Goal: Contribute content

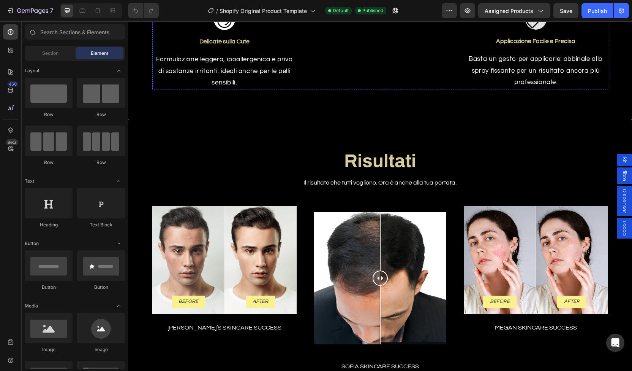
scroll to position [950, 0]
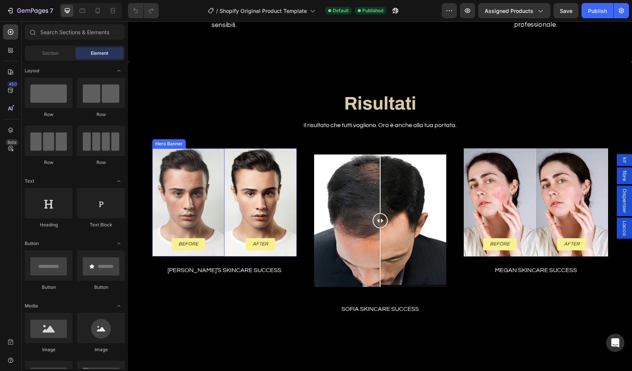
click at [181, 212] on div "Background Image" at bounding box center [188, 202] width 72 height 108
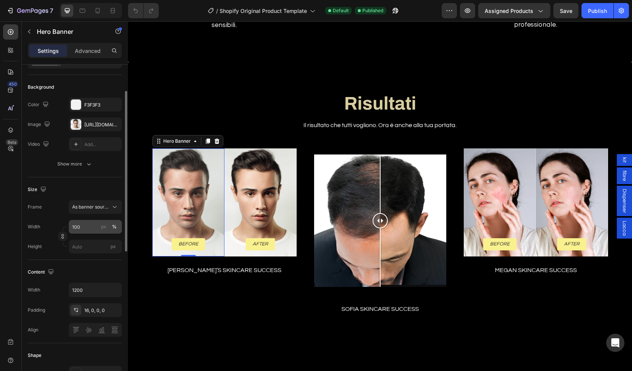
scroll to position [60, 0]
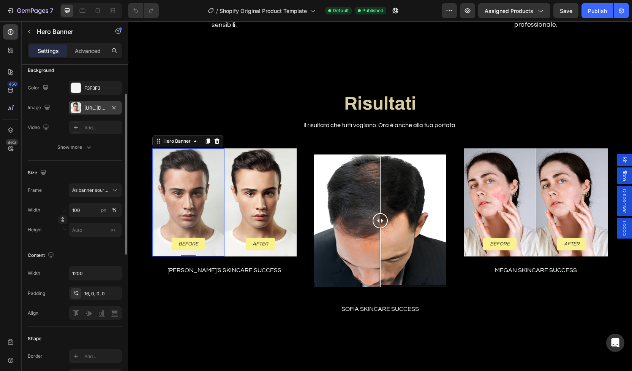
click at [101, 114] on div "[URL][DOMAIN_NAME]" at bounding box center [95, 108] width 53 height 14
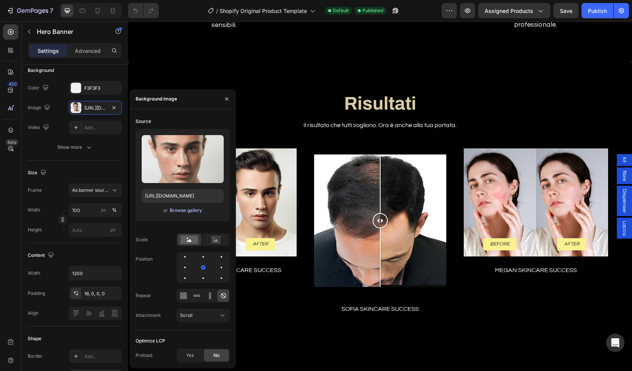
click at [190, 207] on div "Browse gallery" at bounding box center [186, 210] width 32 height 7
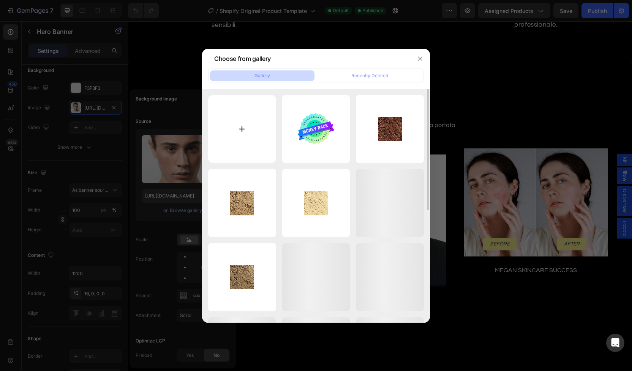
click at [238, 130] on input "file" at bounding box center [242, 129] width 68 height 68
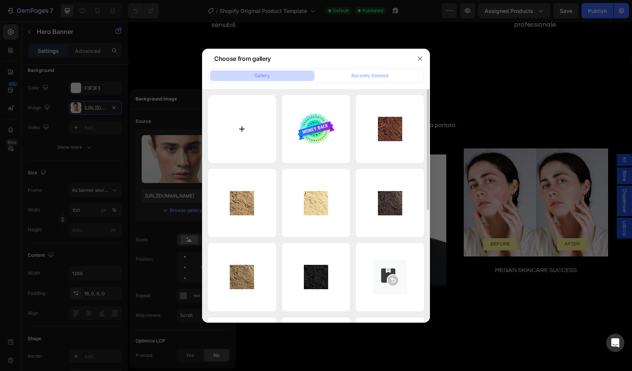
type input "C:\fakepath\capelli vert [PERSON_NAME],8o.jpg"
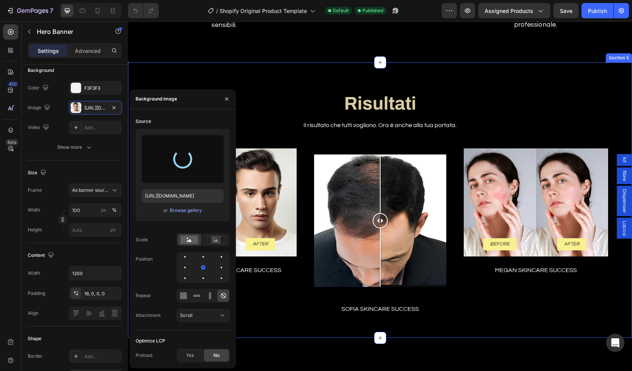
type input "[URL][DOMAIN_NAME]"
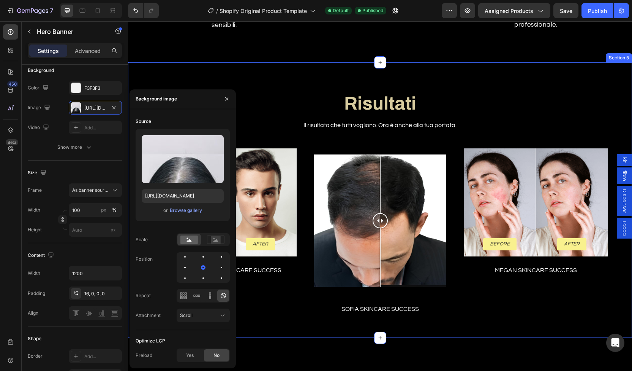
click at [287, 77] on div "Risultati Heading Il risultato che tutti vogliono. Ora è anche [PERSON_NAME] po…" at bounding box center [380, 199] width 504 height 275
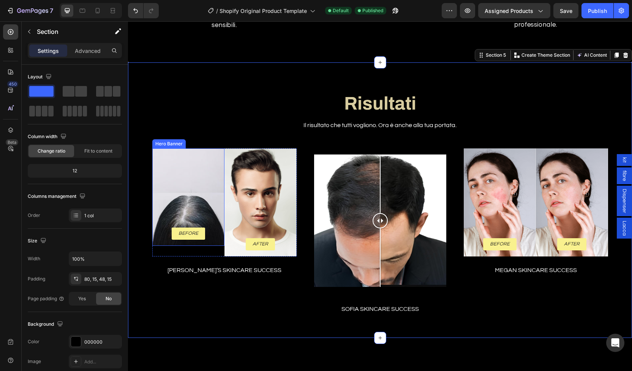
click at [202, 173] on div "Background Image" at bounding box center [188, 196] width 72 height 97
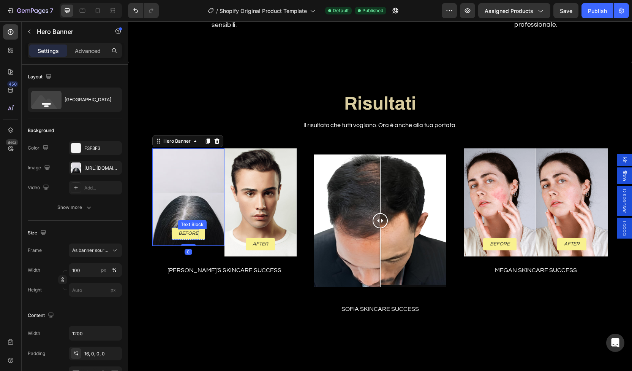
click at [187, 230] on p "Before" at bounding box center [189, 234] width 20 height 8
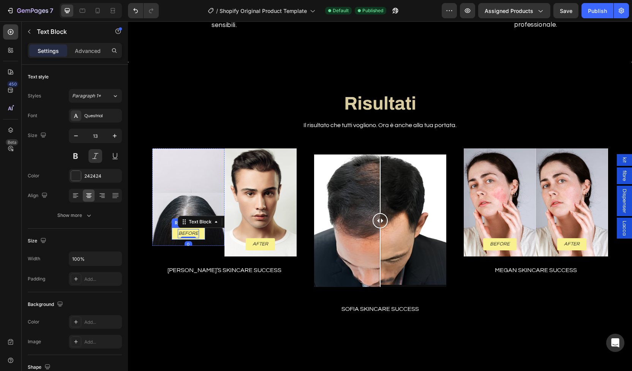
click at [200, 234] on div "Before Text Block 0 Row" at bounding box center [188, 233] width 33 height 12
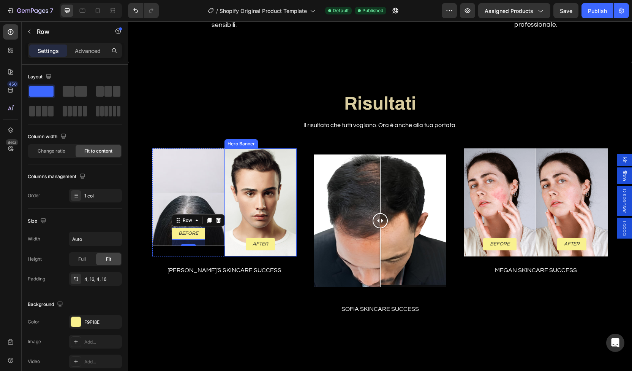
click at [240, 190] on div "Background Image" at bounding box center [261, 202] width 72 height 108
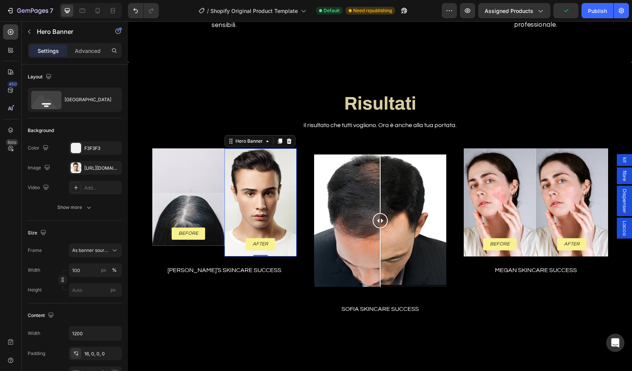
click at [254, 174] on div "Background Image" at bounding box center [261, 202] width 72 height 108
click at [193, 255] on div "Before Text Block Row Hero Banner" at bounding box center [188, 202] width 72 height 108
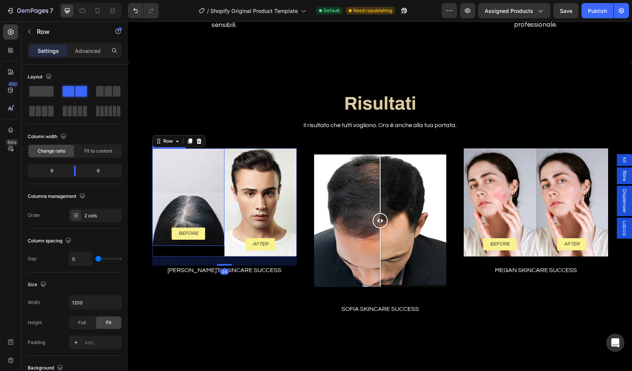
click at [209, 227] on div "Before Text Block Row" at bounding box center [188, 236] width 72 height 18
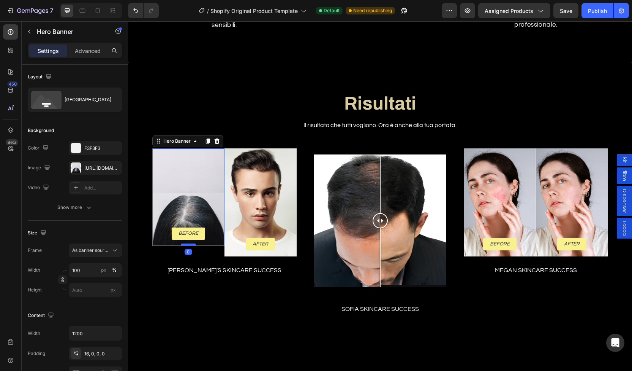
click at [189, 243] on div at bounding box center [188, 244] width 15 height 2
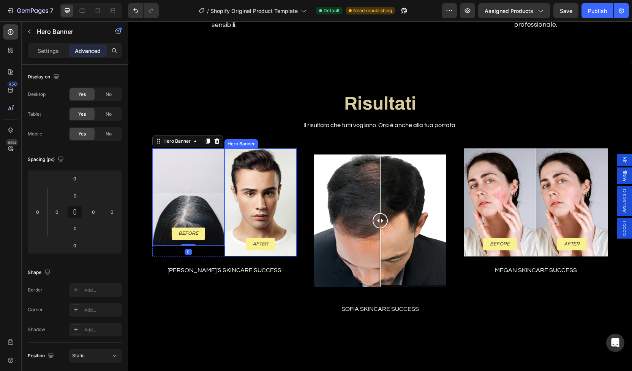
click at [253, 203] on div "Background Image" at bounding box center [261, 202] width 72 height 108
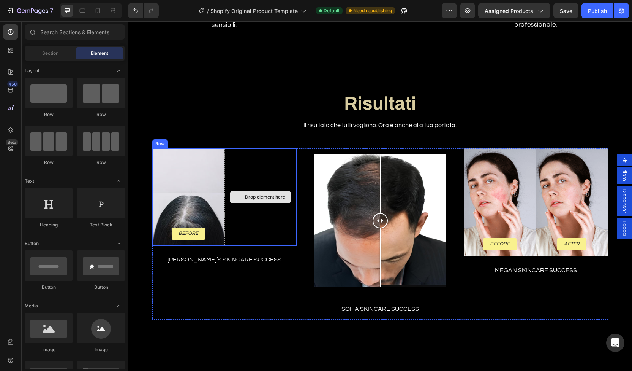
click at [267, 215] on div "Drop element here" at bounding box center [261, 196] width 72 height 97
click at [237, 191] on div "Drop element here" at bounding box center [261, 197] width 62 height 12
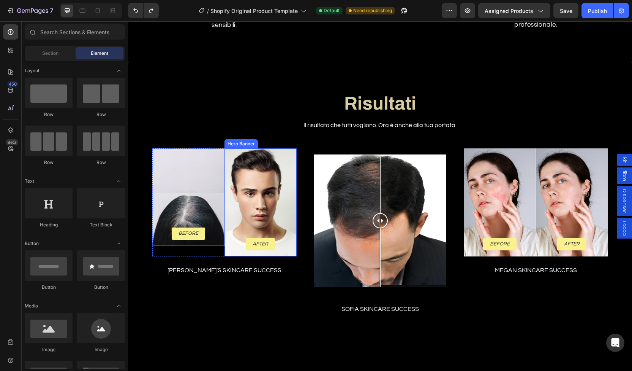
click at [244, 185] on div "Background Image" at bounding box center [261, 202] width 72 height 108
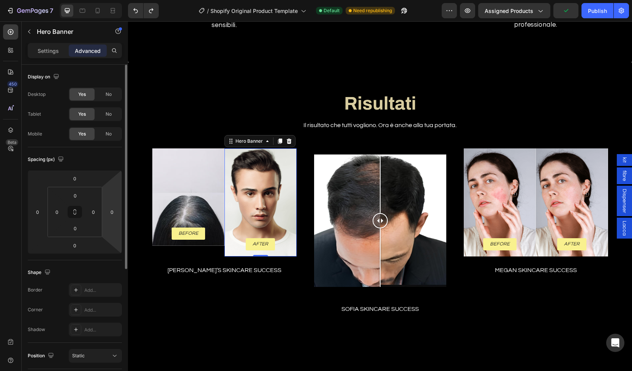
click at [241, 189] on div "Background Image" at bounding box center [261, 202] width 72 height 108
click at [263, 196] on div "Background Image" at bounding box center [261, 202] width 72 height 108
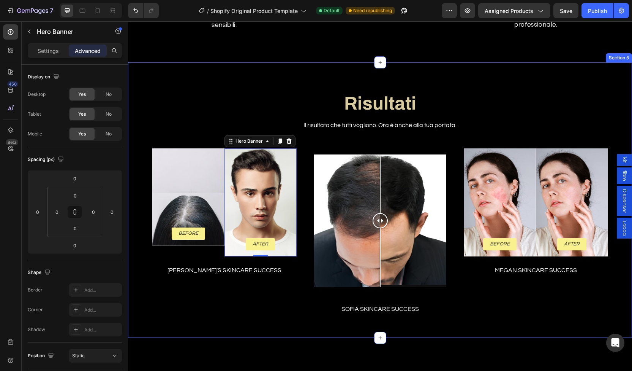
click at [212, 95] on div "Risultati Heading Il risultato che tutti vogliono. Ora è anche [PERSON_NAME] po…" at bounding box center [380, 206] width 493 height 226
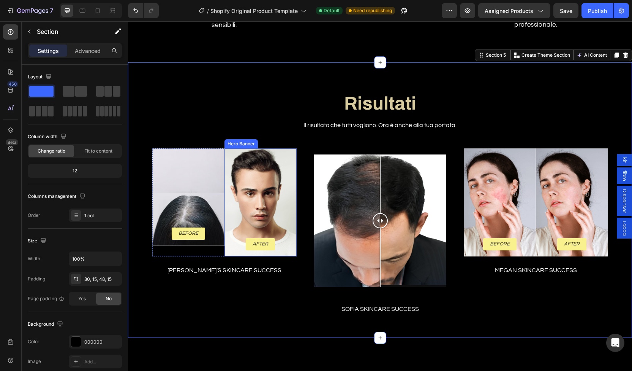
click at [248, 225] on div "Background Image" at bounding box center [261, 202] width 72 height 108
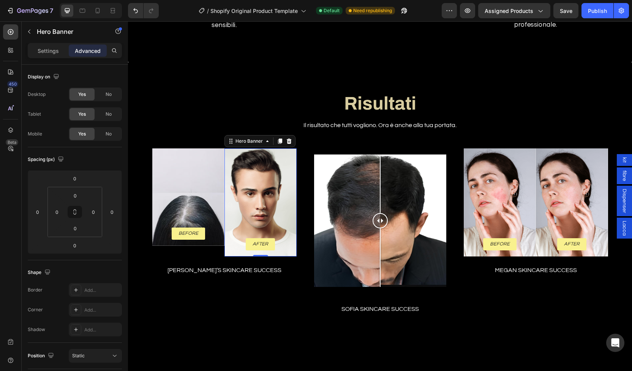
click at [244, 225] on div "Background Image" at bounding box center [261, 202] width 72 height 108
click at [234, 96] on h2 "Risultati" at bounding box center [380, 104] width 293 height 22
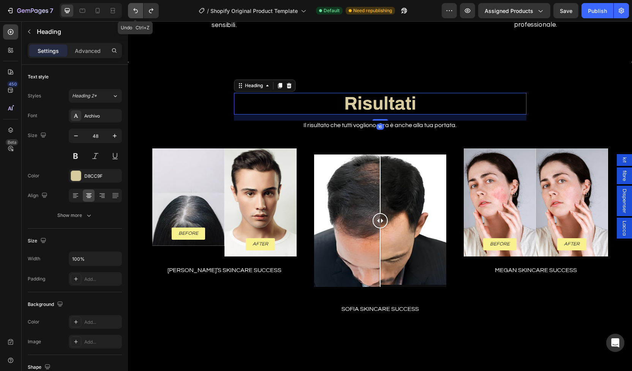
click at [135, 11] on icon "Undo/Redo" at bounding box center [136, 11] width 8 height 8
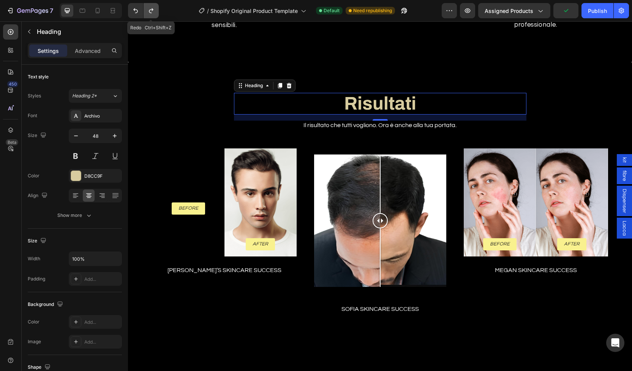
click at [147, 12] on button "Undo/Redo" at bounding box center [151, 10] width 15 height 15
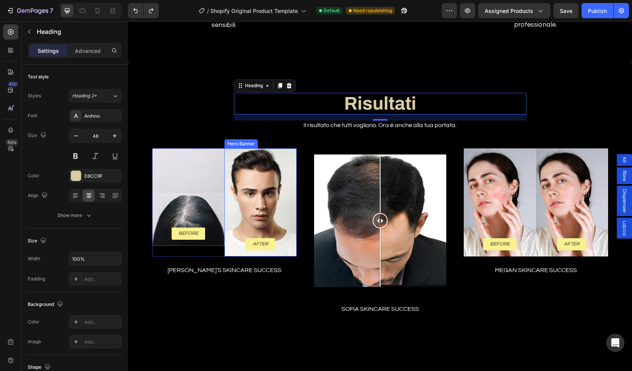
click at [275, 166] on div "Background Image" at bounding box center [261, 202] width 72 height 108
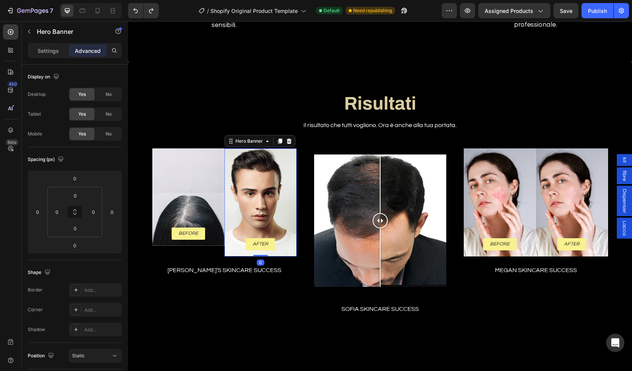
click at [267, 193] on div "Background Image" at bounding box center [261, 202] width 72 height 108
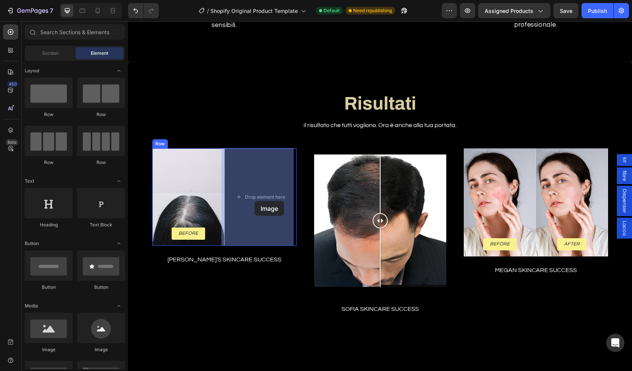
drag, startPoint x: 182, startPoint y: 353, endPoint x: 256, endPoint y: 194, distance: 175.1
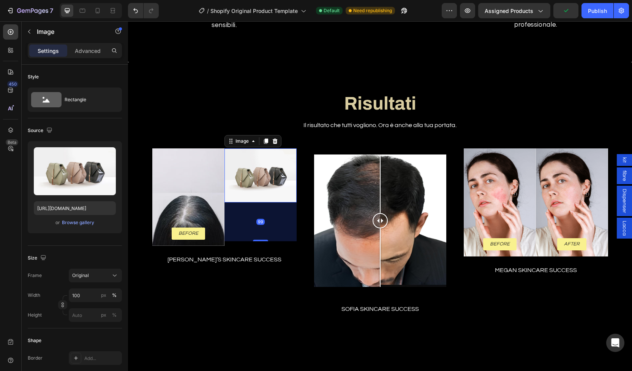
drag, startPoint x: 254, startPoint y: 201, endPoint x: 246, endPoint y: 244, distance: 44.4
click at [246, 202] on div "99" at bounding box center [261, 202] width 72 height 0
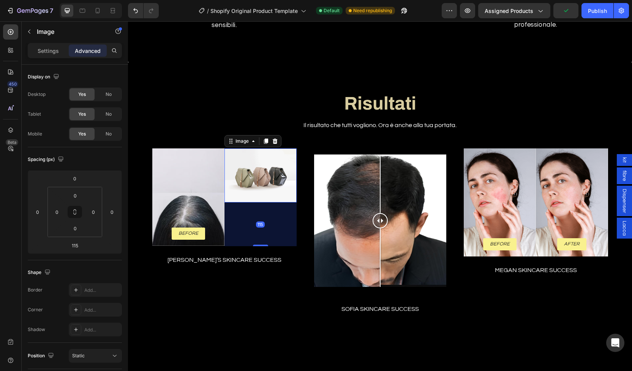
click at [251, 177] on img at bounding box center [261, 175] width 72 height 54
type input "0"
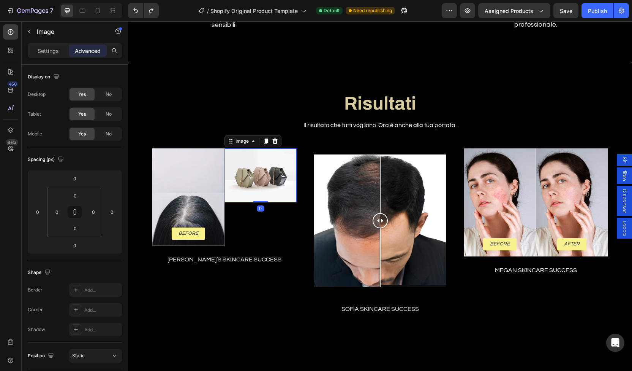
click at [253, 180] on img at bounding box center [261, 175] width 72 height 54
click at [244, 163] on img at bounding box center [261, 175] width 72 height 54
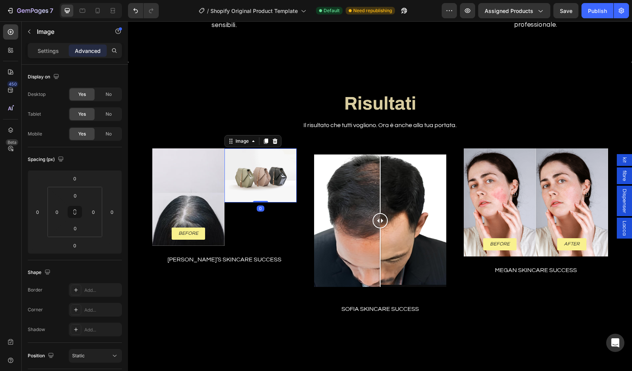
click at [244, 163] on img at bounding box center [261, 175] width 72 height 54
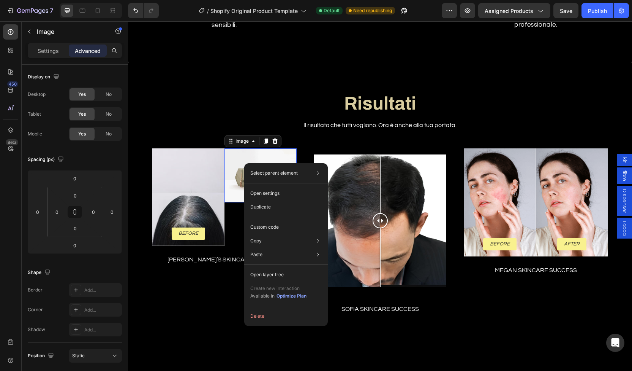
click at [238, 180] on img at bounding box center [261, 175] width 72 height 54
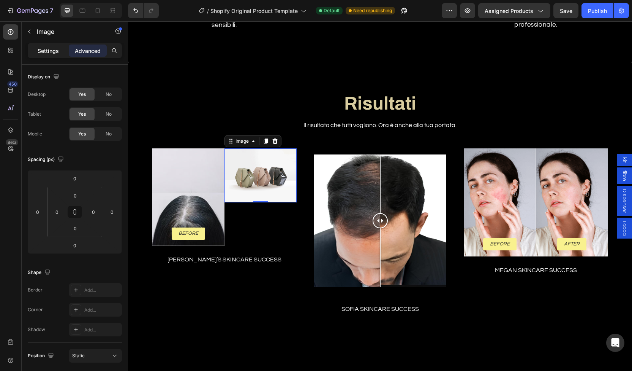
click at [46, 52] on p "Settings" at bounding box center [48, 51] width 21 height 8
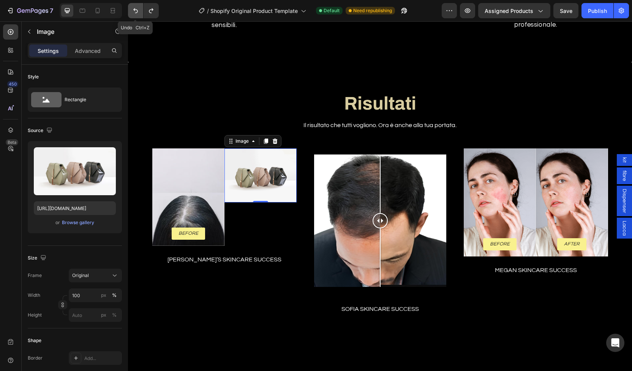
click at [129, 10] on button "Undo/Redo" at bounding box center [135, 10] width 15 height 15
click at [141, 10] on button "Undo/Redo" at bounding box center [135, 10] width 15 height 15
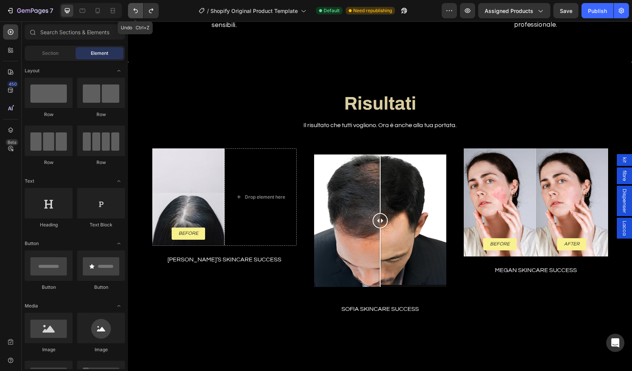
click at [141, 10] on button "Undo/Redo" at bounding box center [135, 10] width 15 height 15
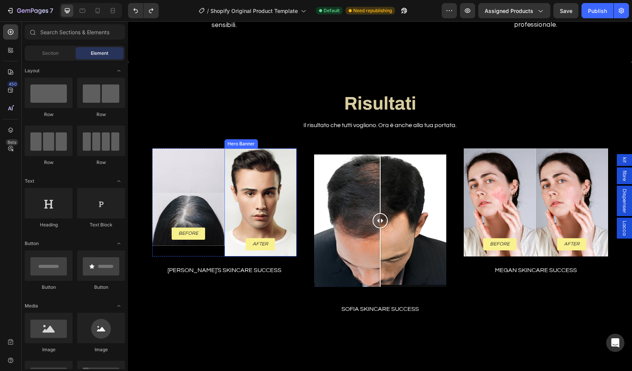
click at [273, 163] on div "Background Image" at bounding box center [261, 202] width 72 height 108
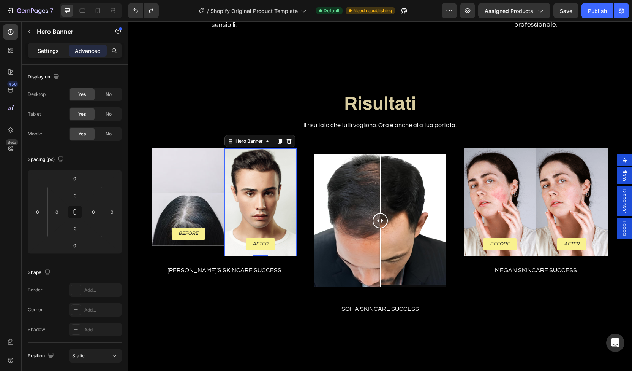
click at [51, 48] on p "Settings" at bounding box center [48, 51] width 21 height 8
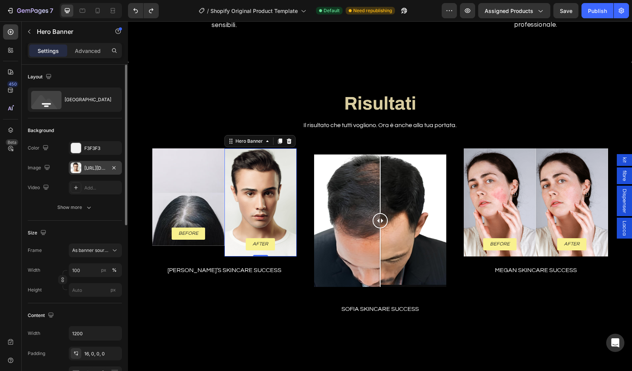
click at [86, 162] on div "[URL][DOMAIN_NAME]" at bounding box center [95, 168] width 53 height 14
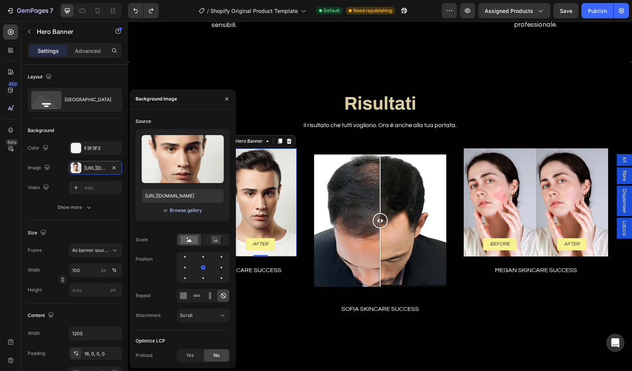
click at [189, 211] on div "Browse gallery" at bounding box center [186, 210] width 32 height 7
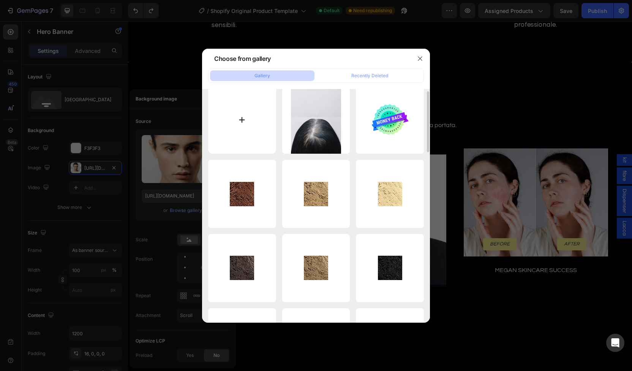
scroll to position [5, 0]
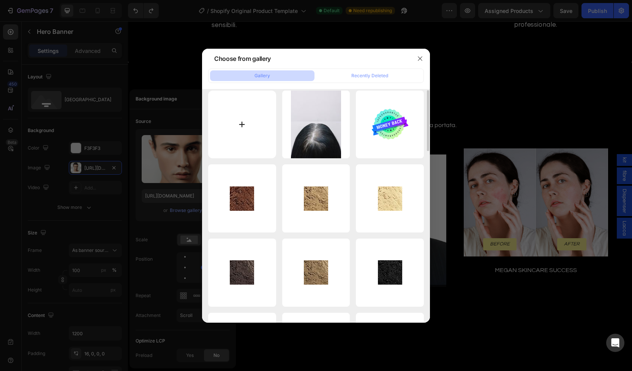
click at [247, 137] on input "file" at bounding box center [242, 124] width 68 height 68
type input "C:\fakepath\capelli vert [PERSON_NAME].jpg"
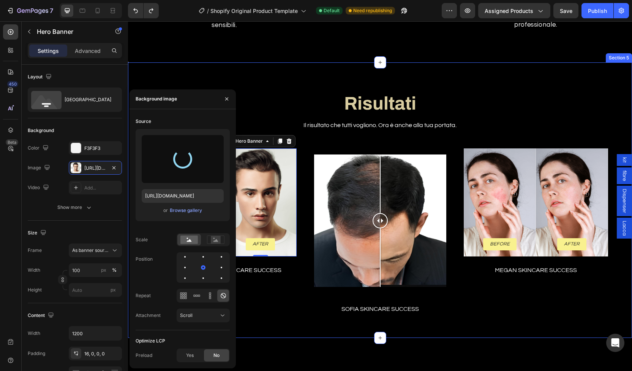
type input "[URL][DOMAIN_NAME]"
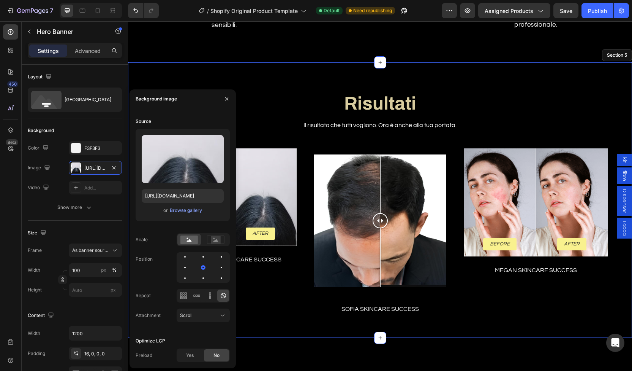
click at [282, 72] on div "Risultati Heading Il risultato che tutti vogliono. Ora è anche [PERSON_NAME] po…" at bounding box center [380, 199] width 504 height 275
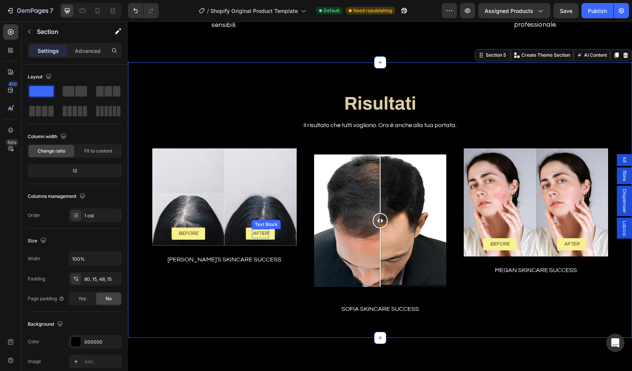
click at [261, 237] on div "After Text Block" at bounding box center [260, 233] width 17 height 9
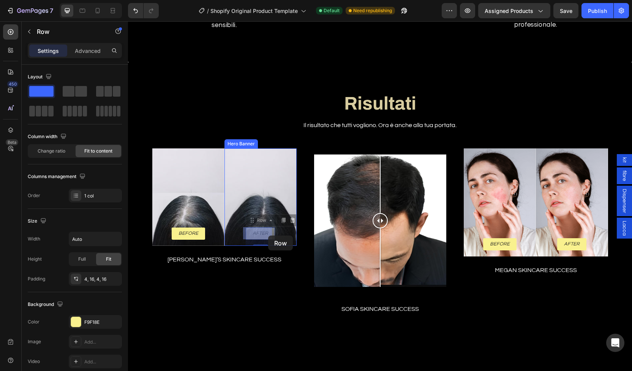
drag, startPoint x: 268, startPoint y: 234, endPoint x: 268, endPoint y: 238, distance: 4.6
click at [268, 231] on div "After Text Block Row 16" at bounding box center [260, 233] width 29 height 12
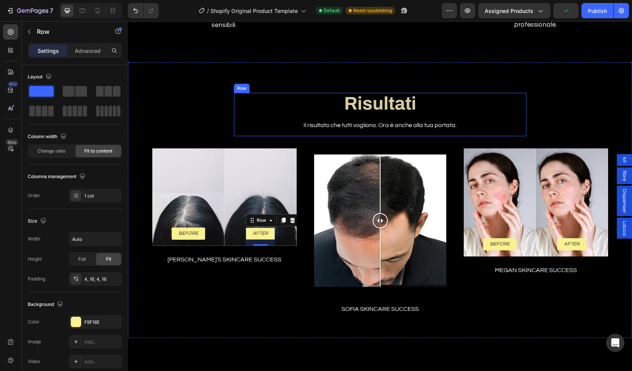
click at [281, 130] on div "Risultati Heading Il risultato che tutti vogliono. Ora è anche [PERSON_NAME] po…" at bounding box center [380, 114] width 293 height 43
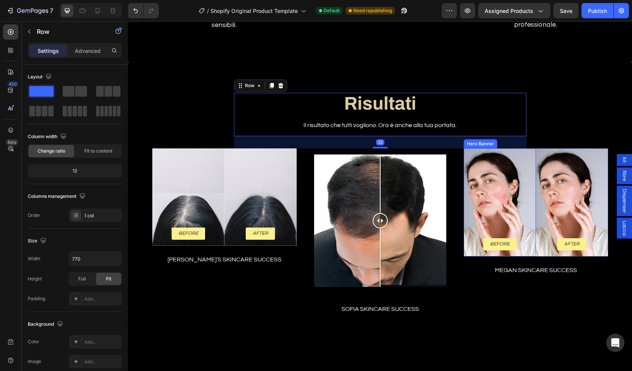
click at [509, 201] on div "Background Image" at bounding box center [500, 202] width 72 height 108
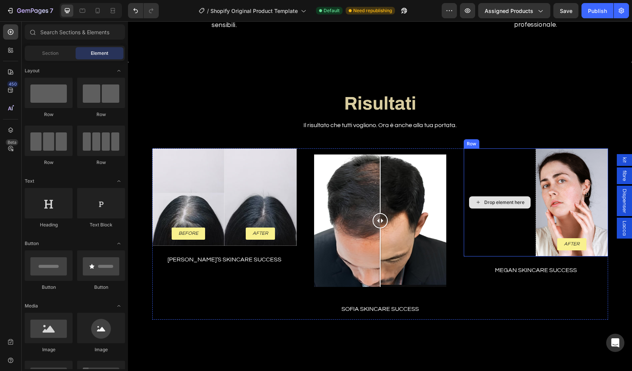
click at [475, 200] on icon at bounding box center [478, 202] width 6 height 6
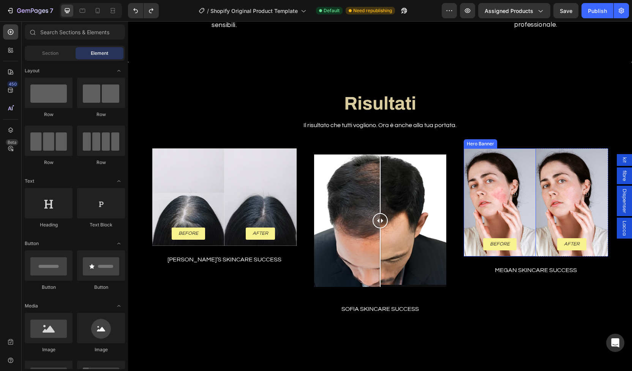
click at [511, 188] on div "Background Image" at bounding box center [500, 202] width 72 height 108
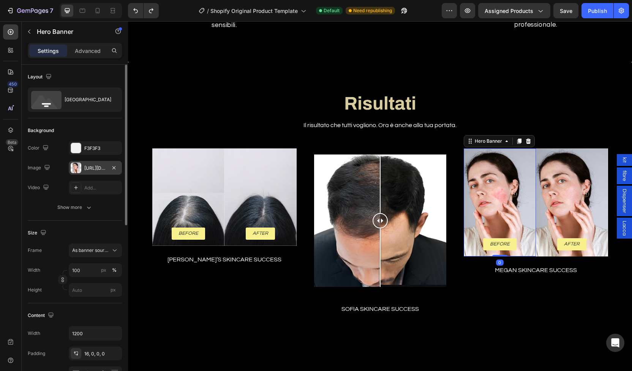
click at [94, 162] on div "[URL][DOMAIN_NAME]" at bounding box center [95, 168] width 53 height 14
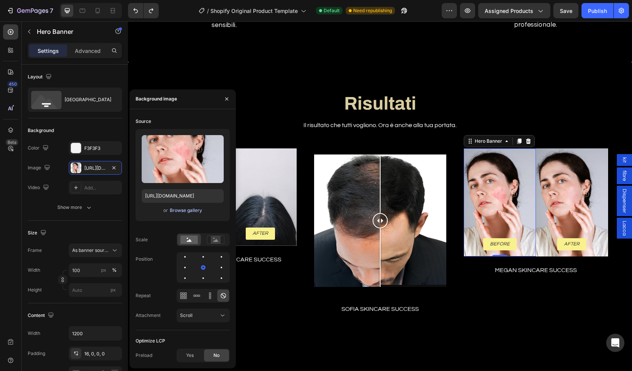
click at [173, 211] on div "Browse gallery" at bounding box center [186, 210] width 32 height 7
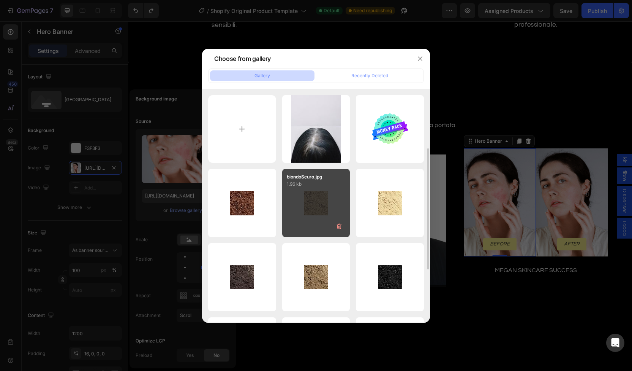
scroll to position [0, 0]
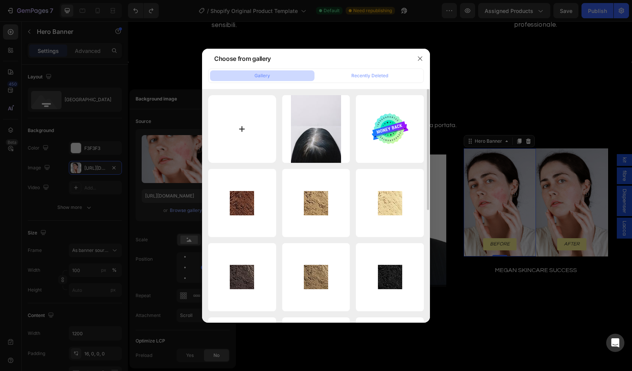
click at [239, 123] on input "file" at bounding box center [242, 129] width 68 height 68
type input "C:\fakepath\eeb copia.jpg"
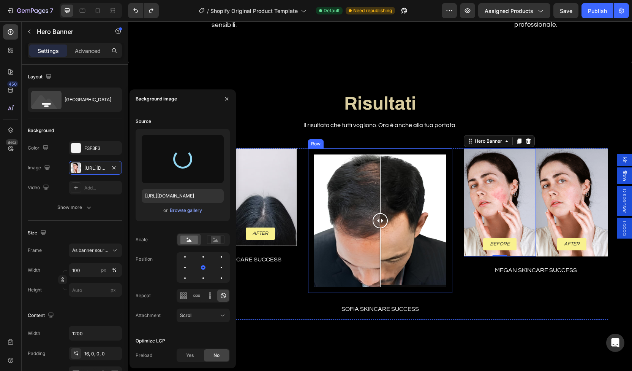
type input "[URL][DOMAIN_NAME]"
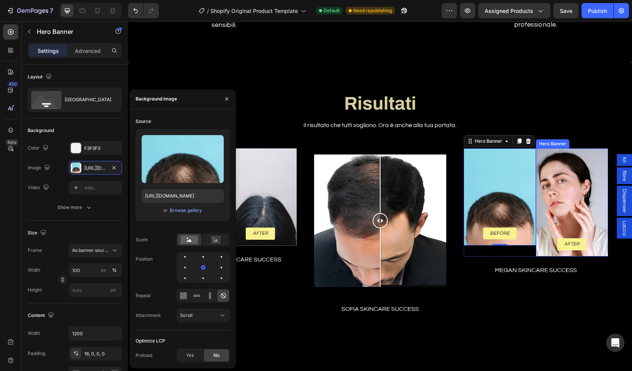
click at [543, 219] on div "Background Image" at bounding box center [572, 202] width 72 height 108
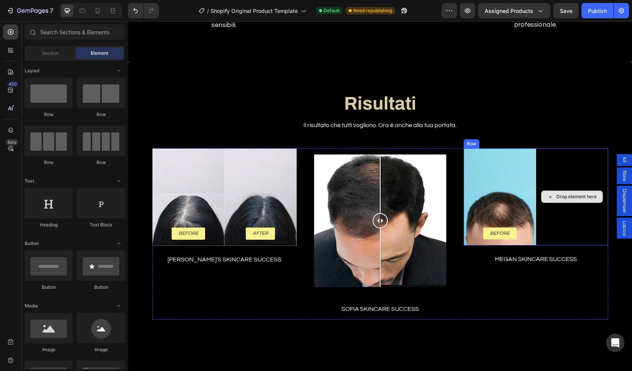
click at [549, 192] on div "Drop element here" at bounding box center [573, 196] width 62 height 12
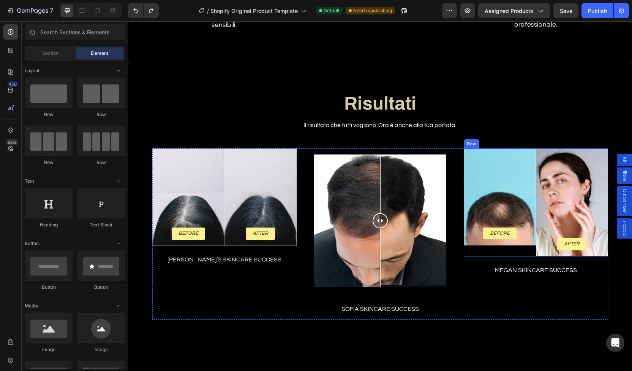
click at [549, 192] on div "Background Image" at bounding box center [572, 202] width 72 height 108
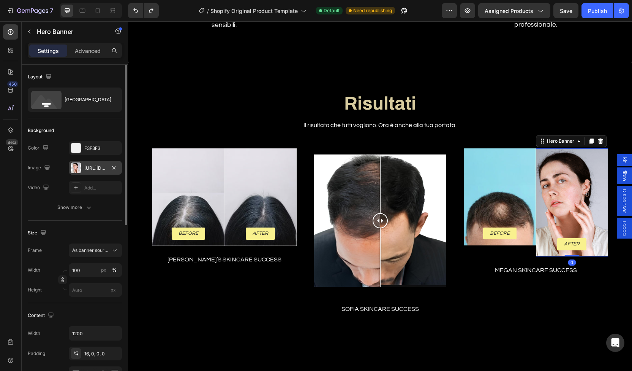
click at [98, 166] on div "[URL][DOMAIN_NAME]" at bounding box center [95, 168] width 22 height 7
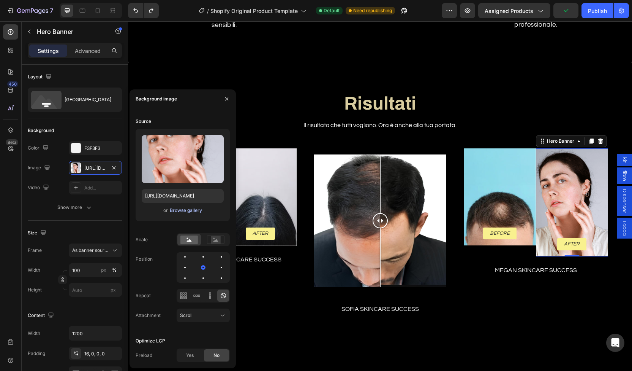
click at [188, 212] on div "Browse gallery" at bounding box center [186, 210] width 32 height 7
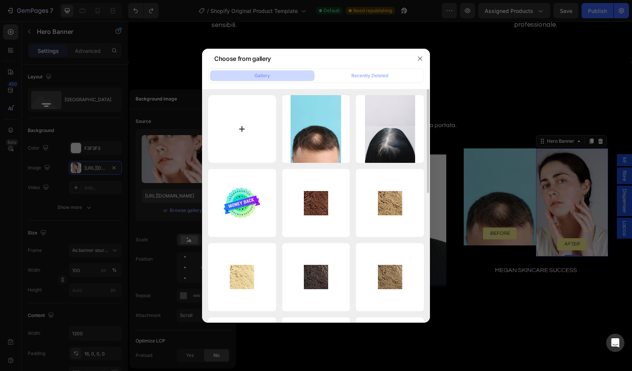
click at [234, 124] on input "file" at bounding box center [242, 129] width 68 height 68
type input "C:\fakepath\eeb copia0.jpg"
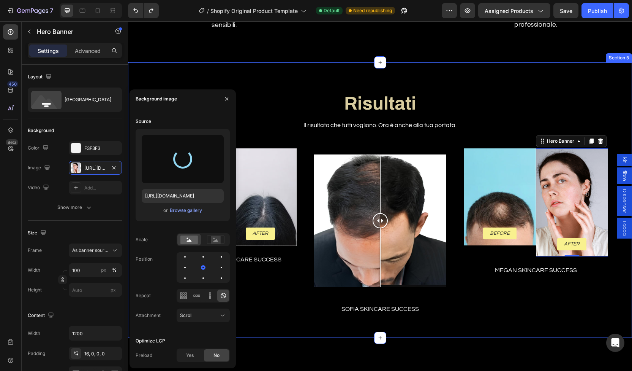
type input "[URL][DOMAIN_NAME]"
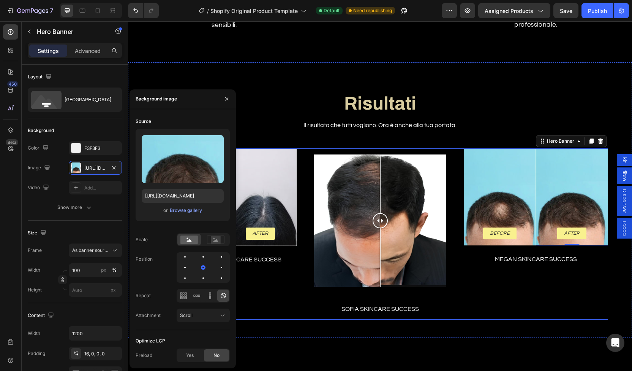
click at [532, 291] on div "Before Text Block Row Hero Banner After Text Block Row Hero Banner 0 Row megan …" at bounding box center [536, 233] width 144 height 171
